Goal: Information Seeking & Learning: Learn about a topic

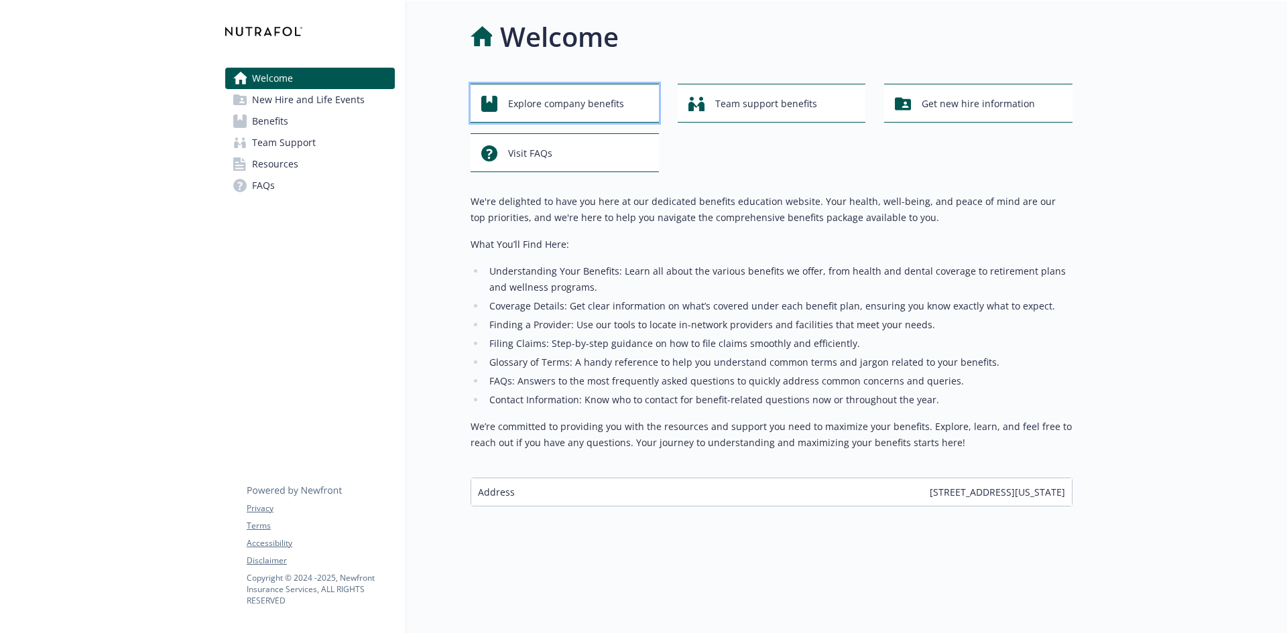
click at [603, 111] on span "Explore company benefits" at bounding box center [566, 103] width 116 height 25
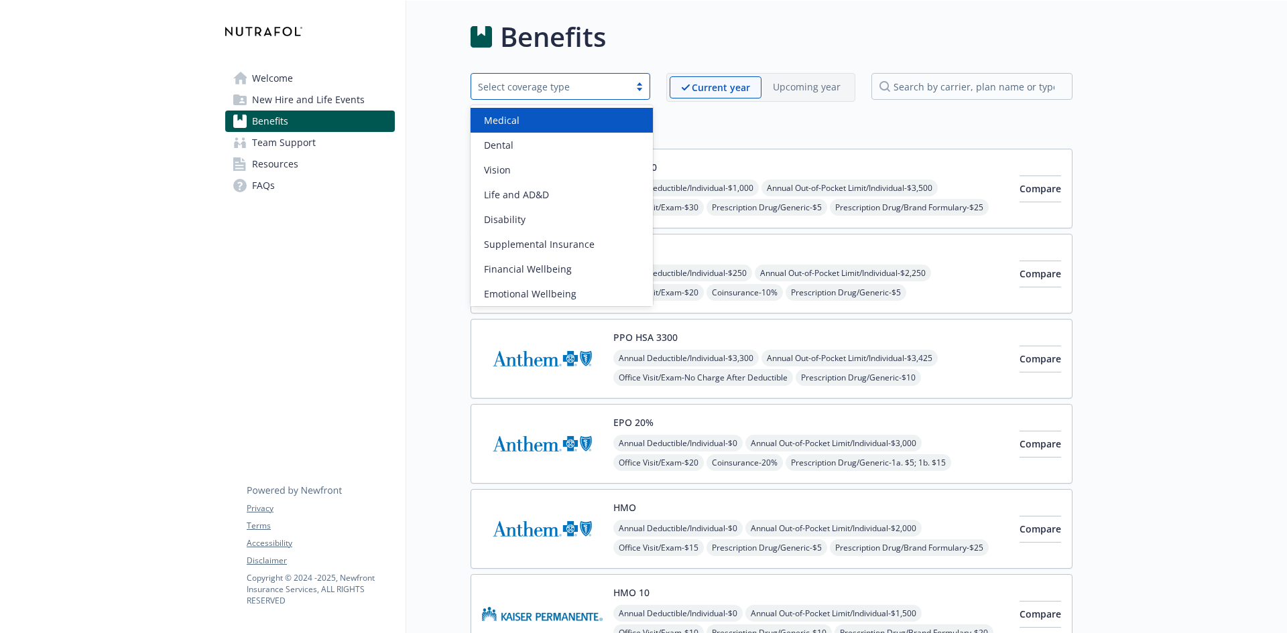
click at [603, 84] on div "Select coverage type" at bounding box center [550, 87] width 145 height 14
click at [569, 118] on div "Medical" at bounding box center [562, 120] width 166 height 14
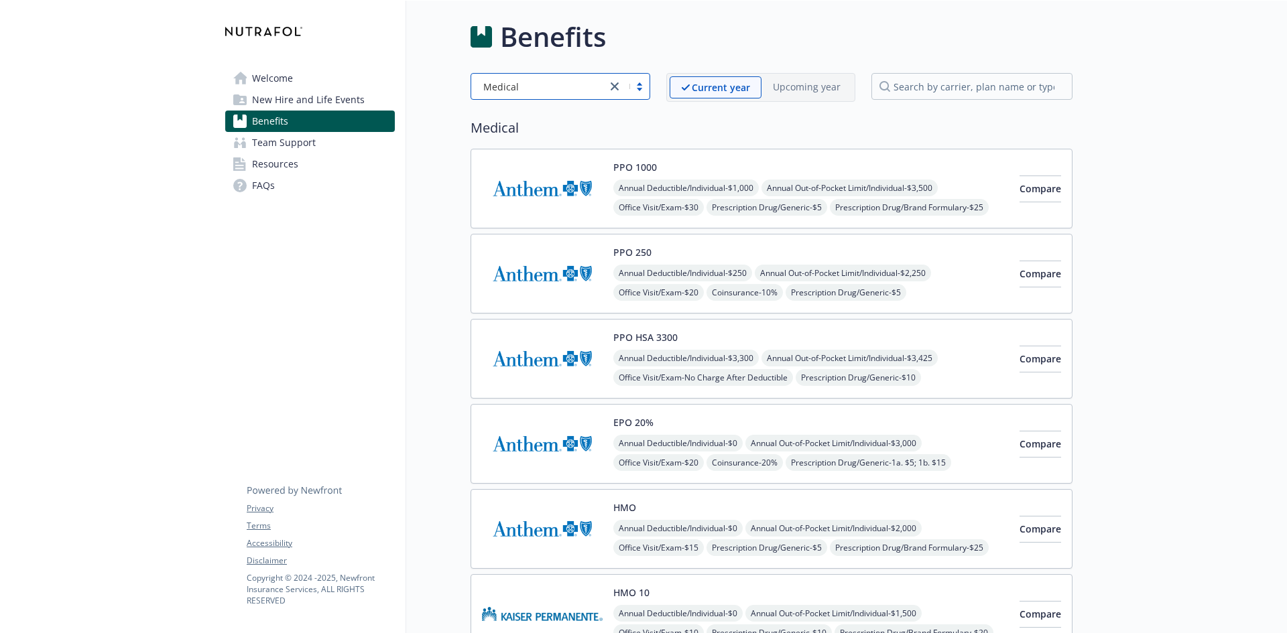
scroll to position [127, 0]
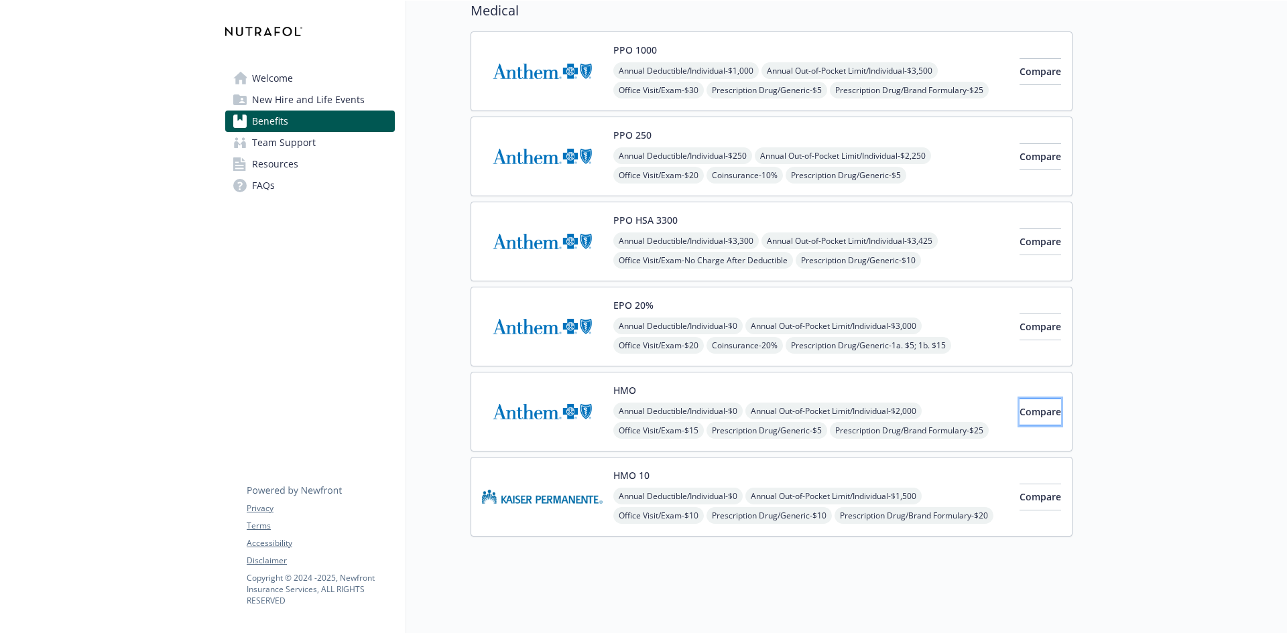
click at [1020, 406] on span "Compare" at bounding box center [1041, 412] width 42 height 13
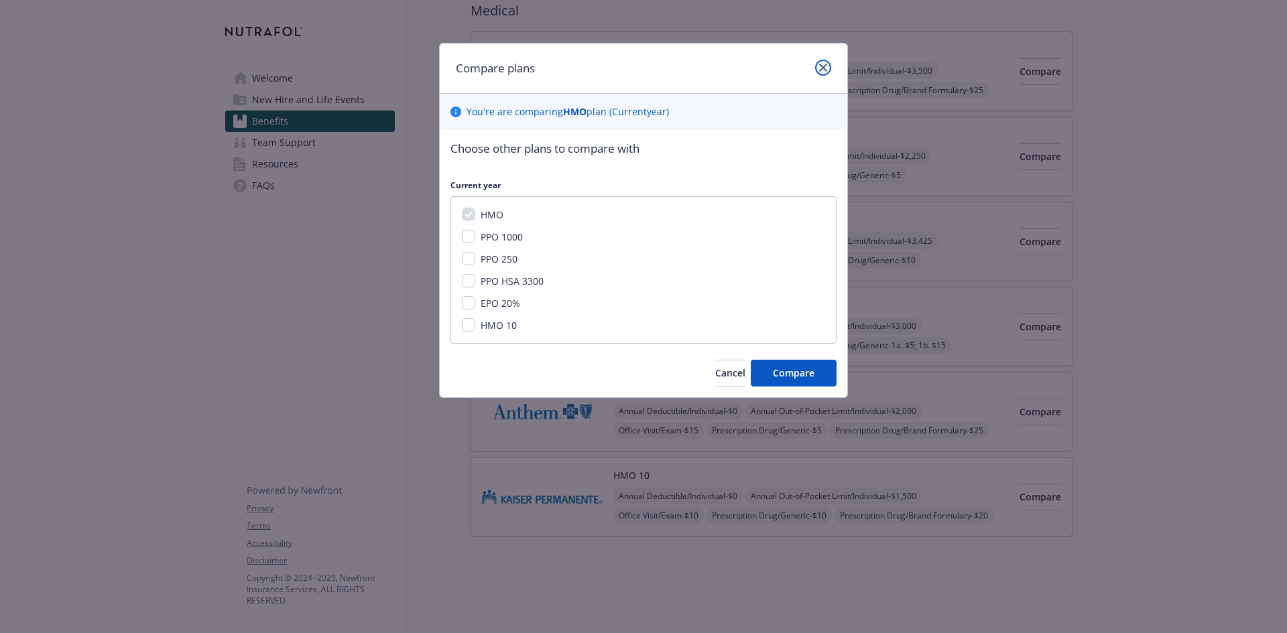
click at [823, 73] on link "close" at bounding box center [823, 68] width 16 height 16
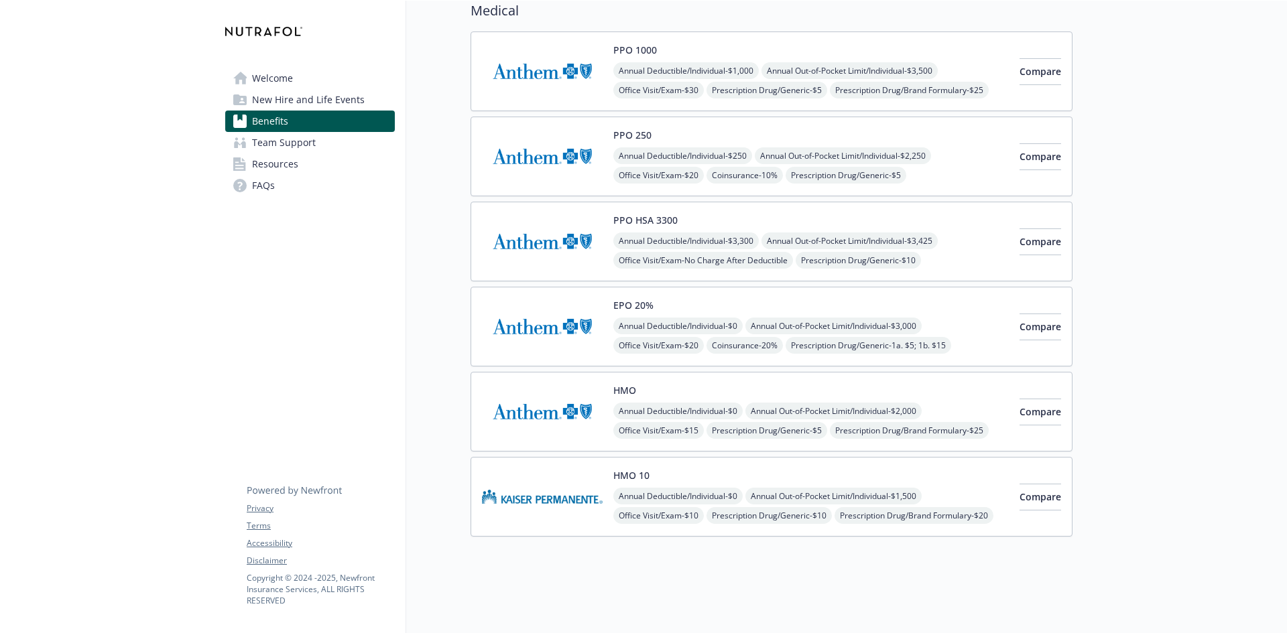
click at [624, 383] on button "HMO" at bounding box center [624, 390] width 23 height 14
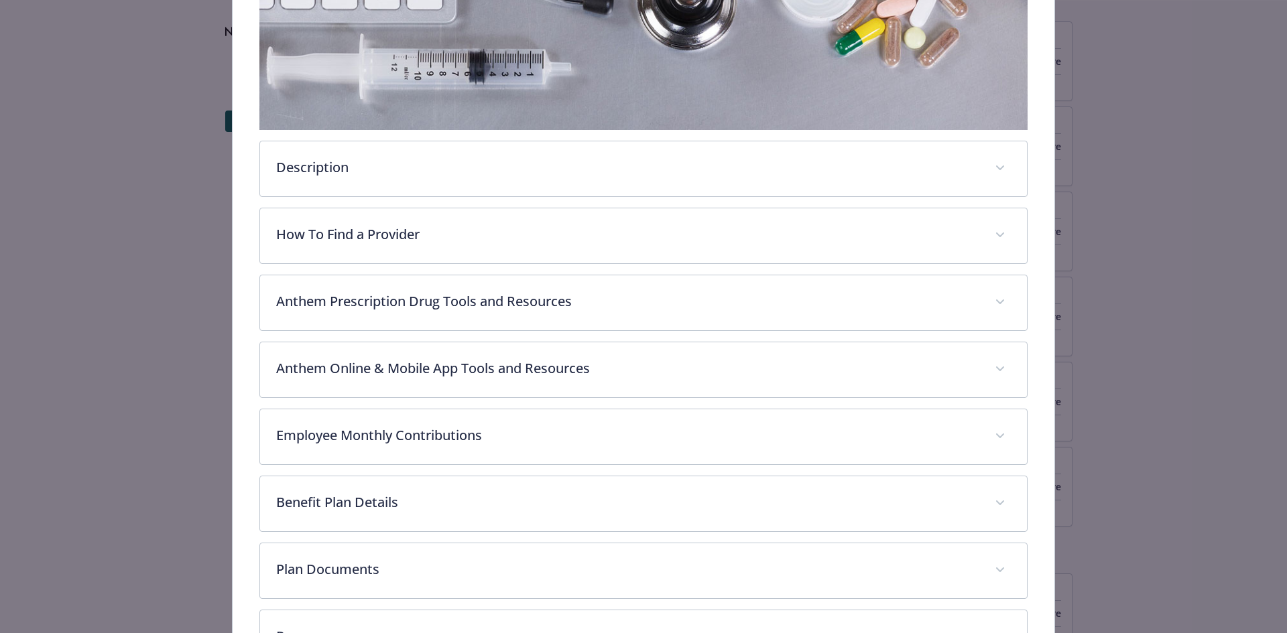
scroll to position [375, 0]
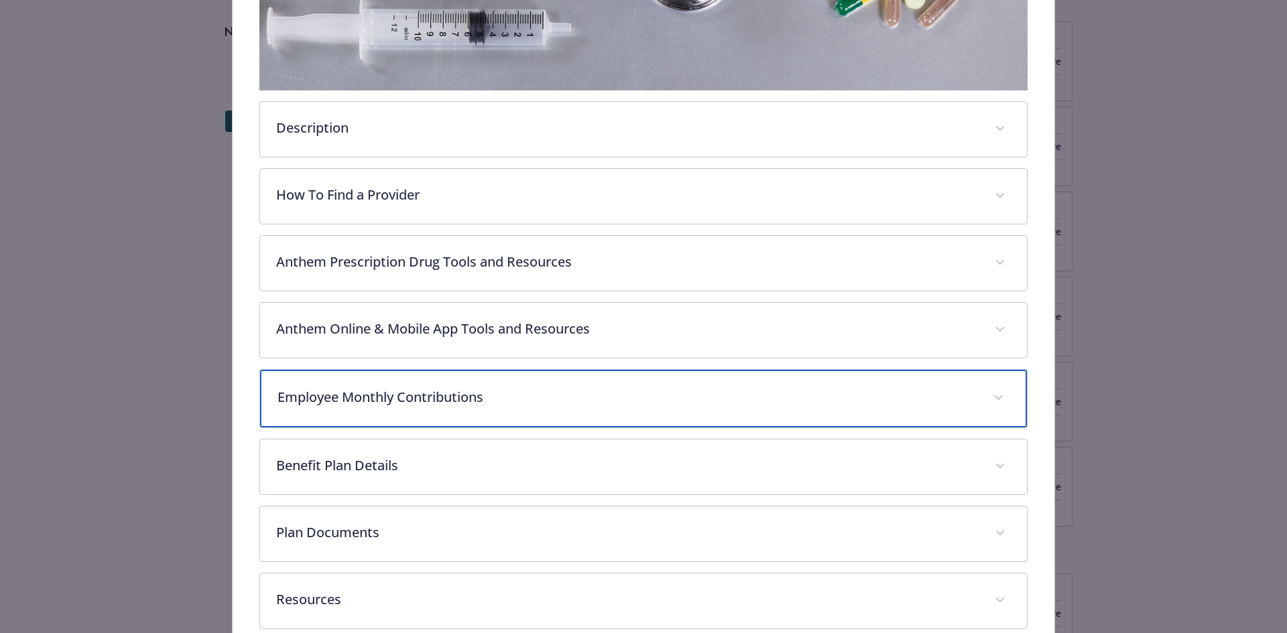
click at [353, 399] on p "Employee Monthly Contributions" at bounding box center [628, 397] width 700 height 20
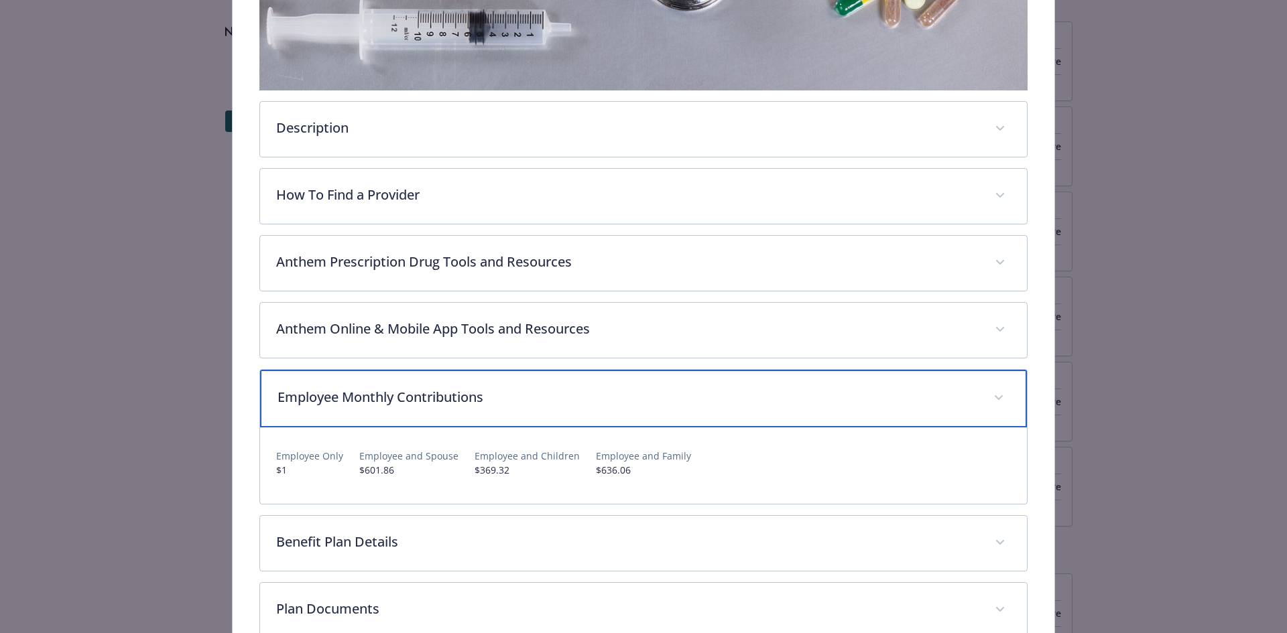
scroll to position [509, 0]
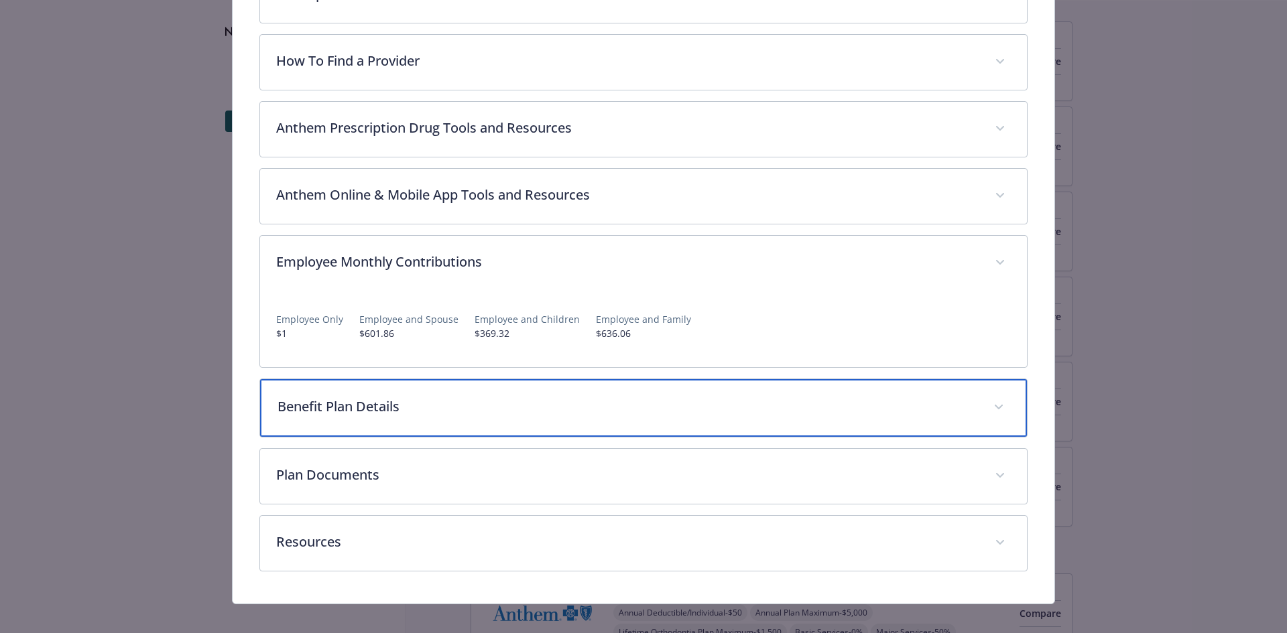
click at [348, 407] on p "Benefit Plan Details" at bounding box center [628, 407] width 700 height 20
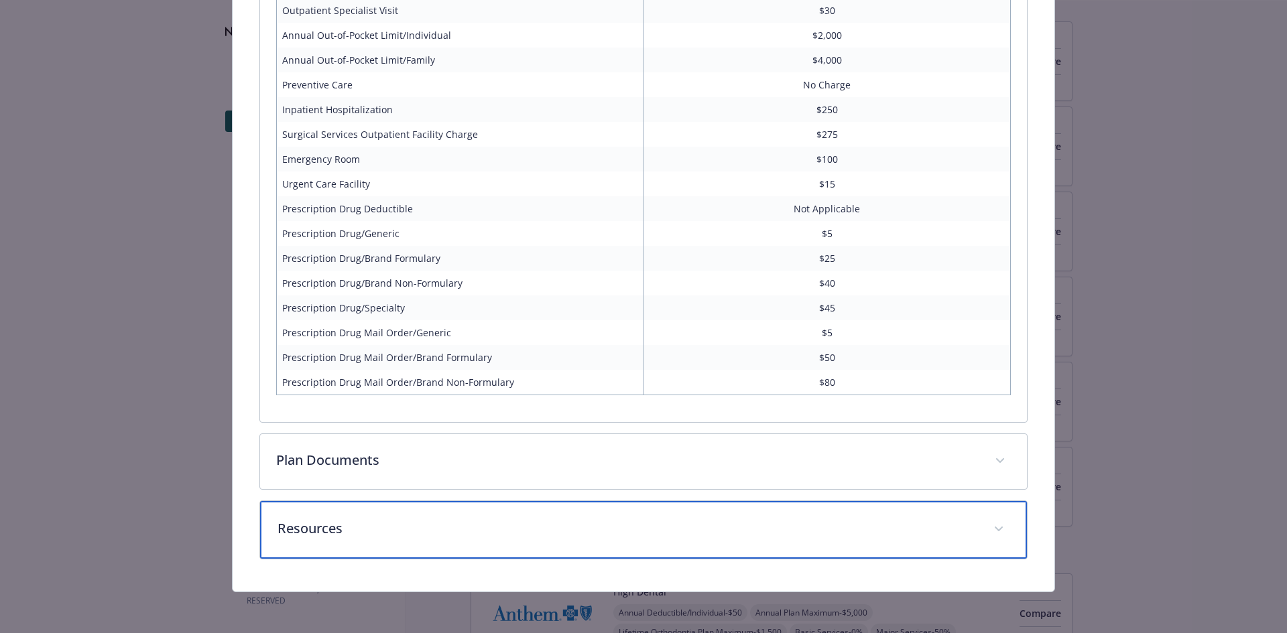
click at [310, 527] on p "Resources" at bounding box center [628, 529] width 700 height 20
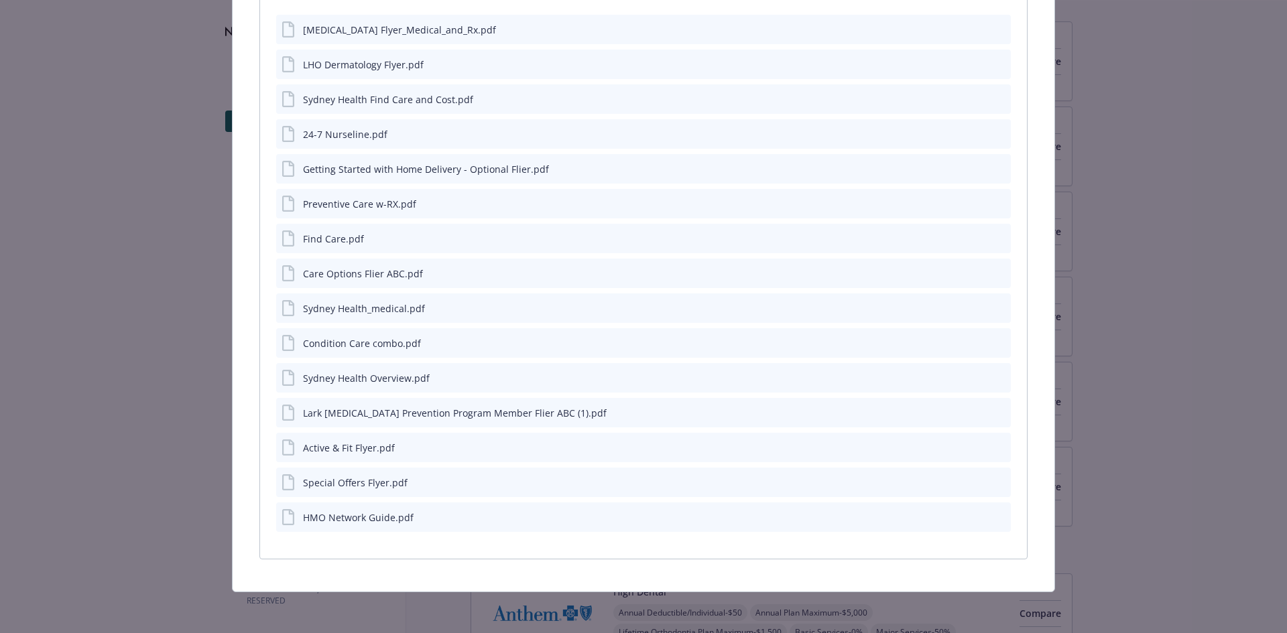
scroll to position [1069, 0]
